Goal: Find contact information: Find contact information

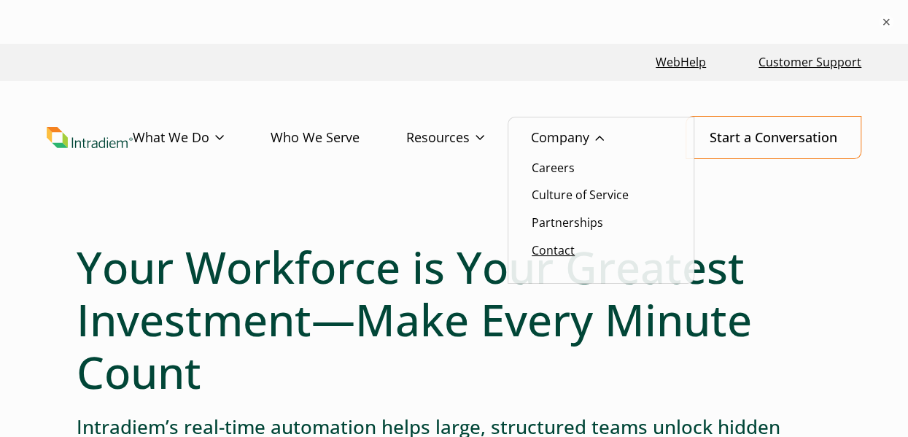
click at [553, 250] on link "Contact" at bounding box center [553, 250] width 43 height 16
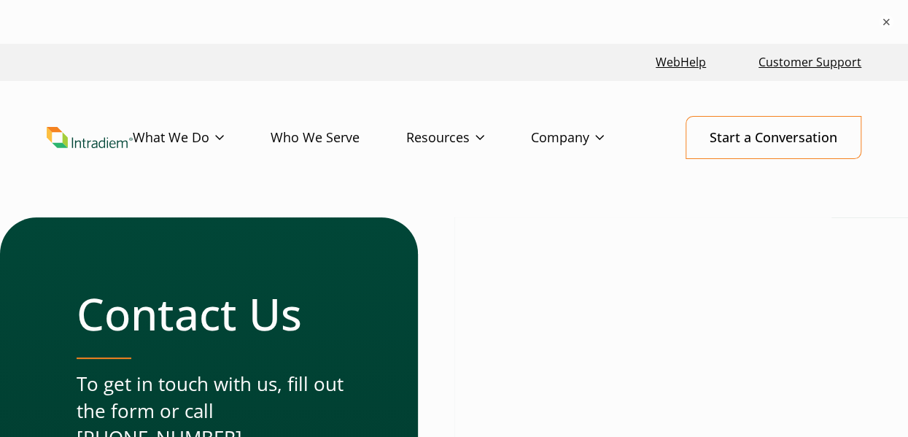
click at [318, 136] on link "Who We Serve" at bounding box center [339, 138] width 136 height 42
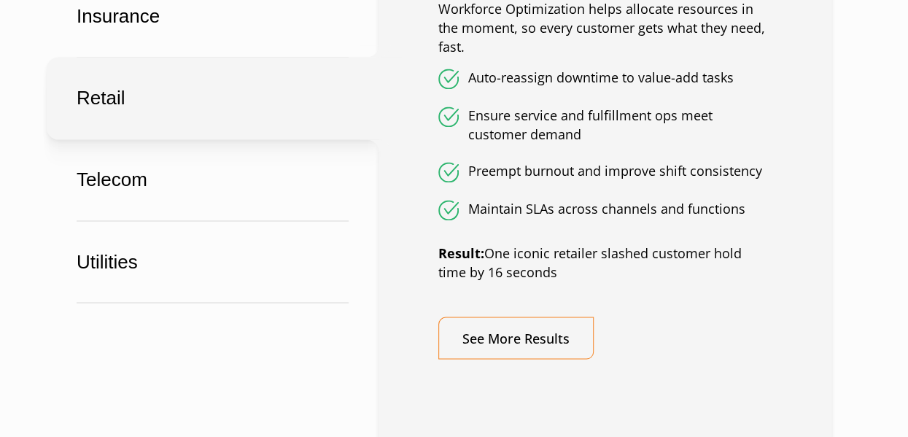
scroll to position [1125, 0]
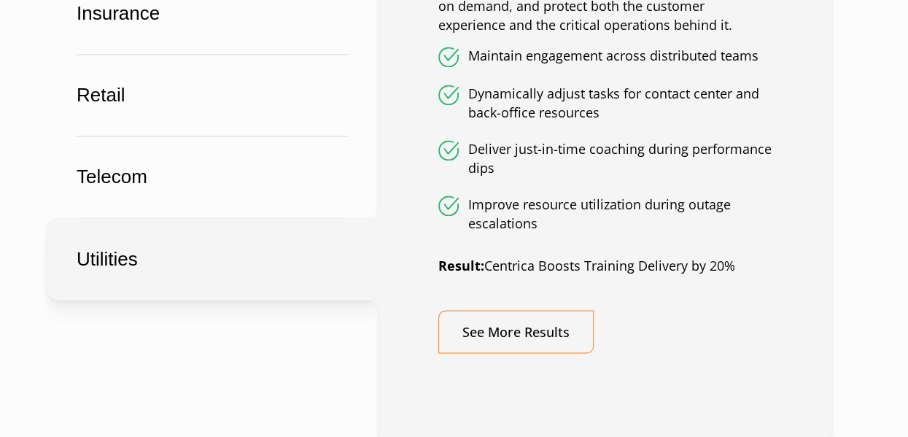
click at [292, 257] on button "Utilities" at bounding box center [213, 258] width 332 height 82
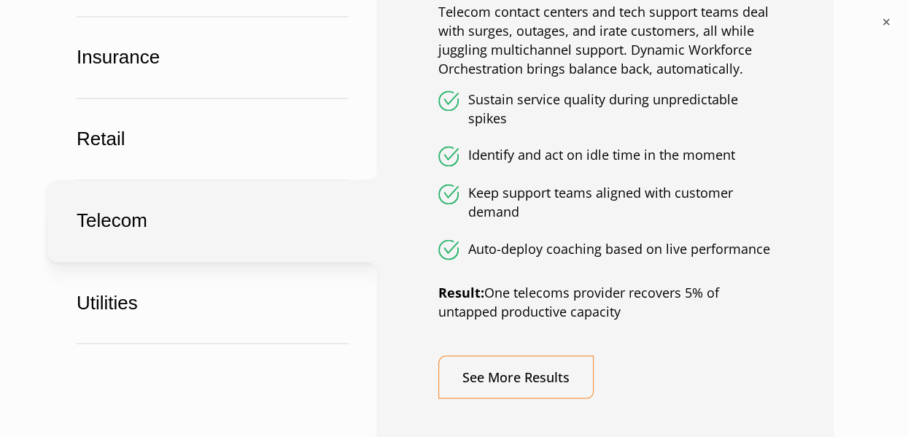
click at [210, 196] on button "Telecom" at bounding box center [213, 220] width 332 height 82
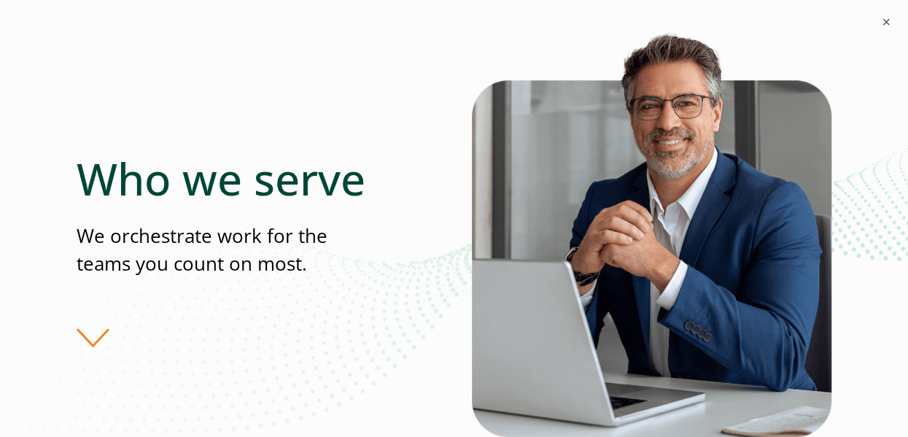
scroll to position [0, 0]
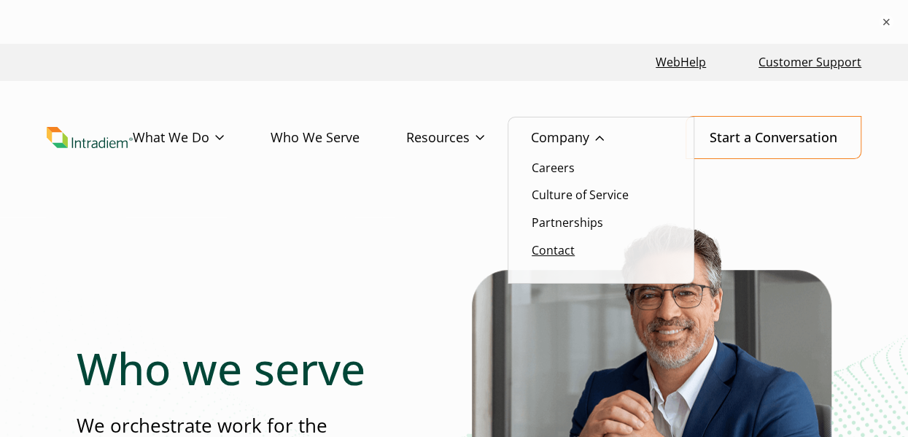
click at [563, 252] on link "Contact" at bounding box center [553, 250] width 43 height 16
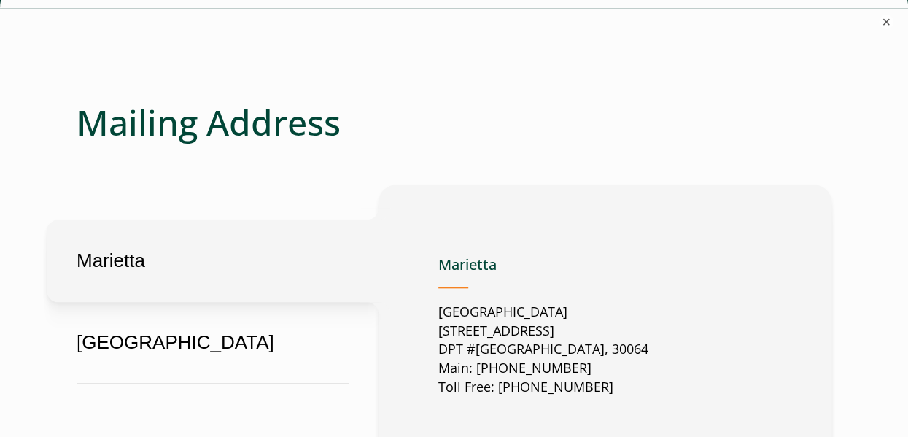
scroll to position [684, 0]
drag, startPoint x: 440, startPoint y: 331, endPoint x: 657, endPoint y: 344, distance: 217.8
click at [649, 344] on p "United States 2500 Dallas Highway Suite 202 DPT #37049 Marietta, GA, US, 30064 …" at bounding box center [543, 350] width 210 height 95
copy p "2500 Dallas Highway Suite 202 DPT #37049 Marietta, GA, US, 30064"
click at [606, 271] on h4 "Marietta" at bounding box center [543, 272] width 210 height 32
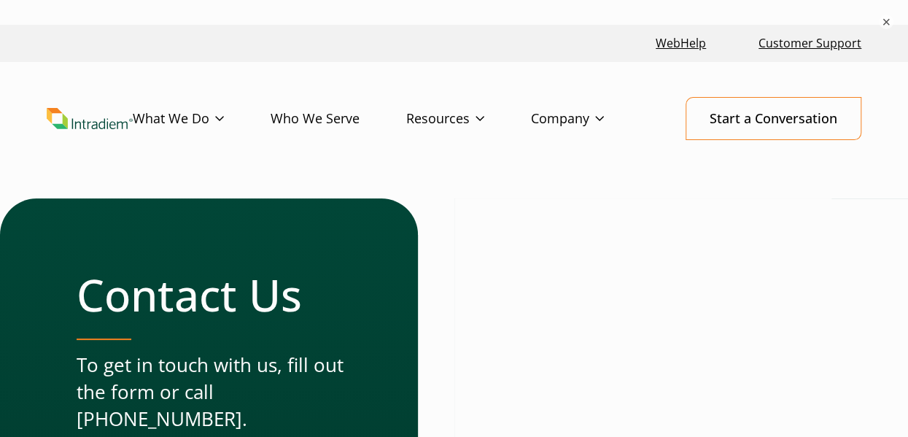
scroll to position [0, 0]
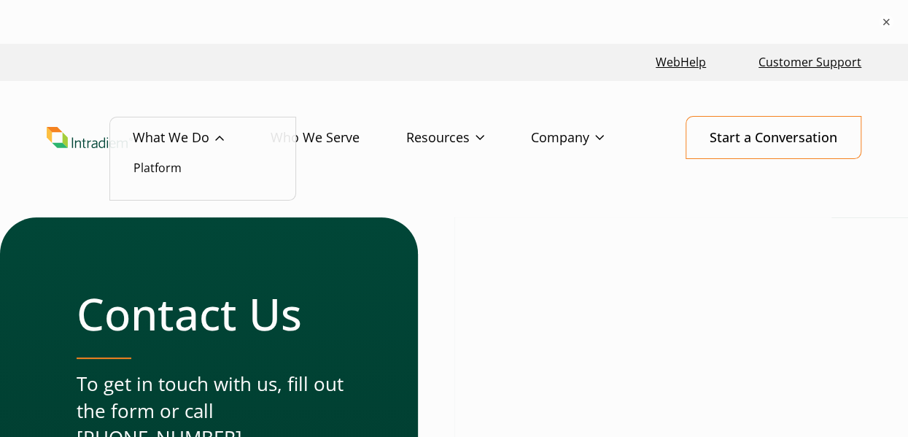
click at [191, 165] on li "Platform" at bounding box center [203, 167] width 139 height 19
